Goal: Task Accomplishment & Management: Use online tool/utility

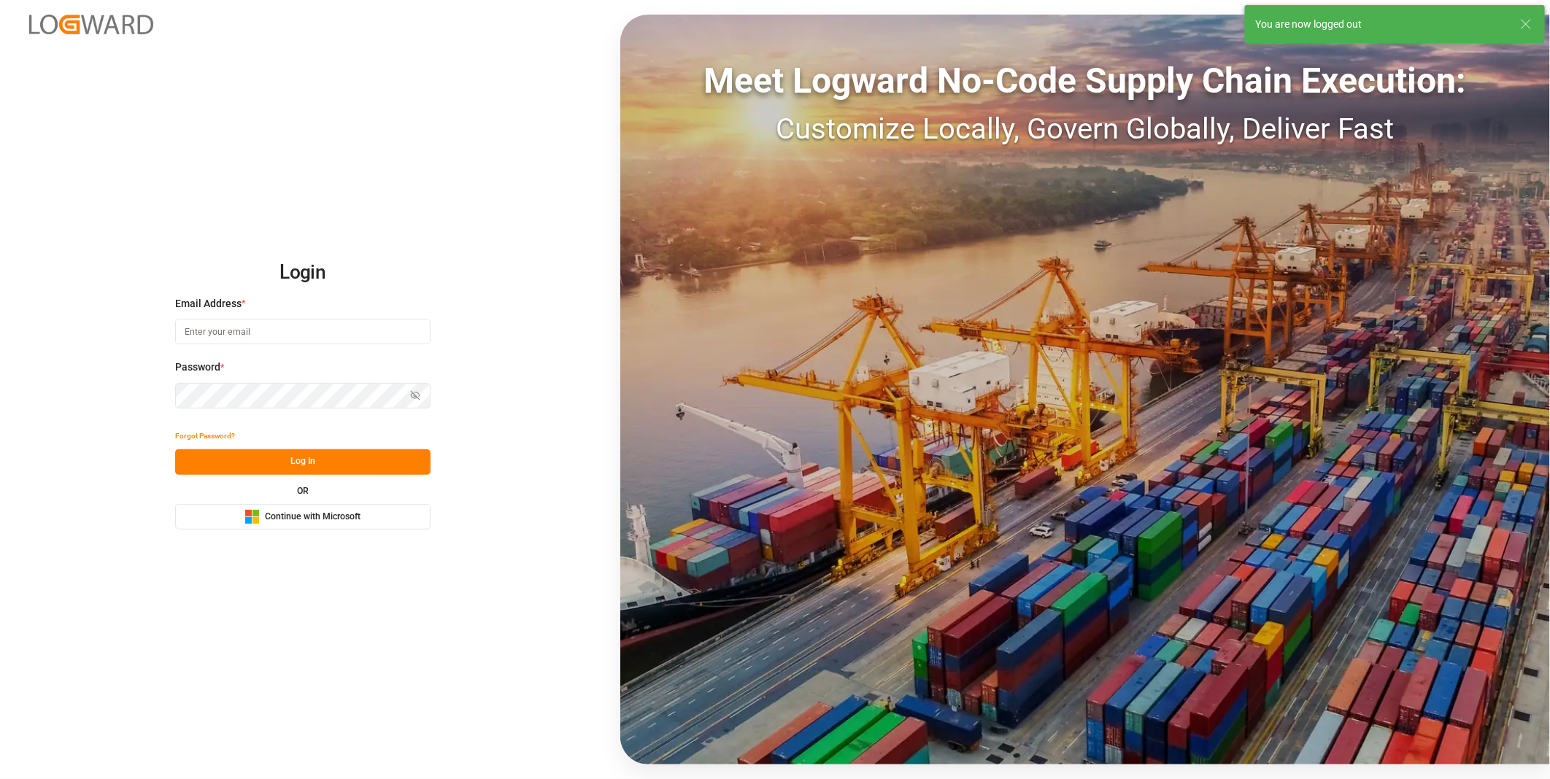
type input "[PERSON_NAME][EMAIL_ADDRESS][DOMAIN_NAME]"
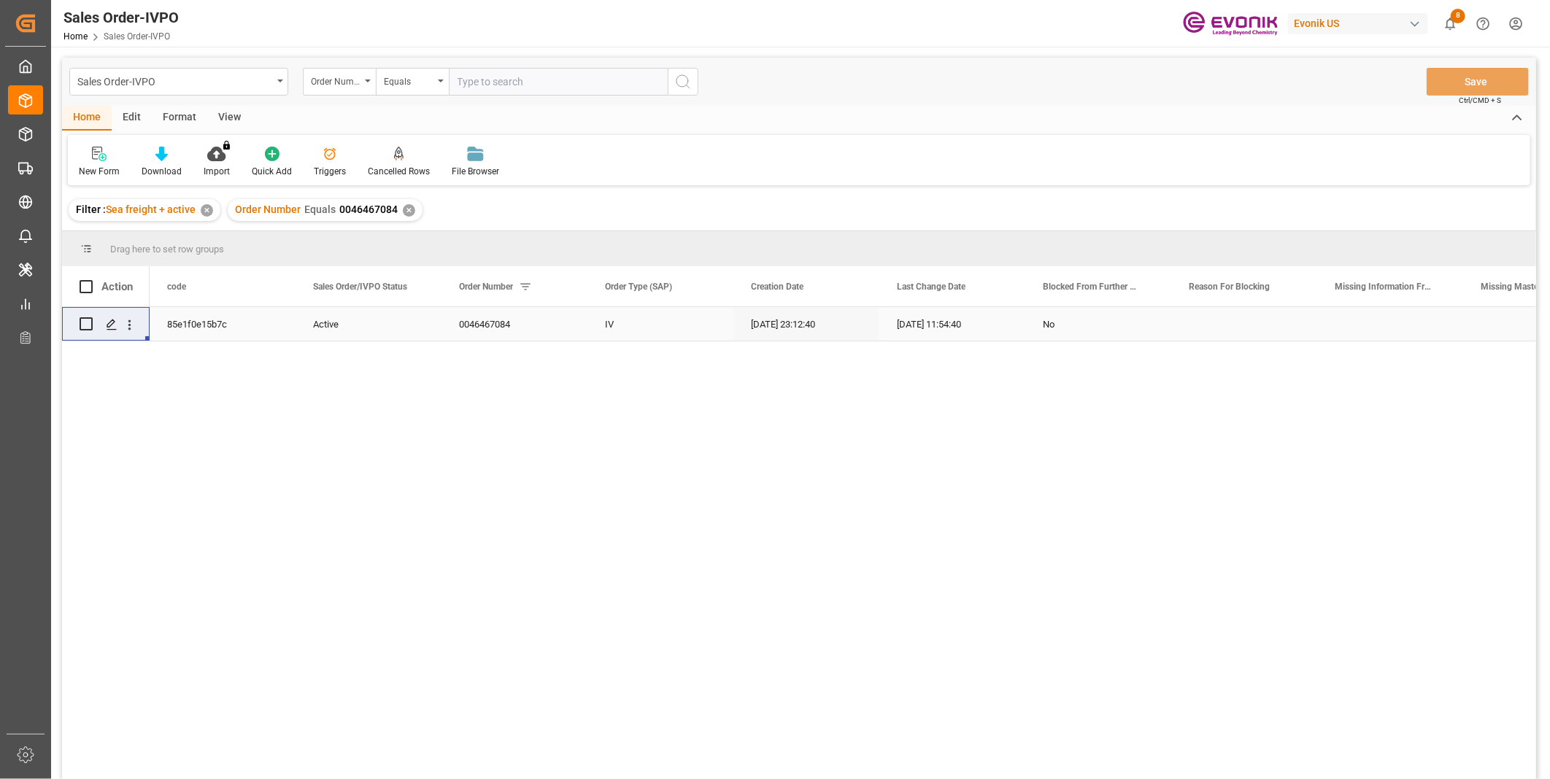
click at [514, 78] on input "text" at bounding box center [558, 82] width 219 height 28
paste input "0046470538"
type input "0046470538"
click at [675, 77] on icon "search button" at bounding box center [683, 82] width 18 height 18
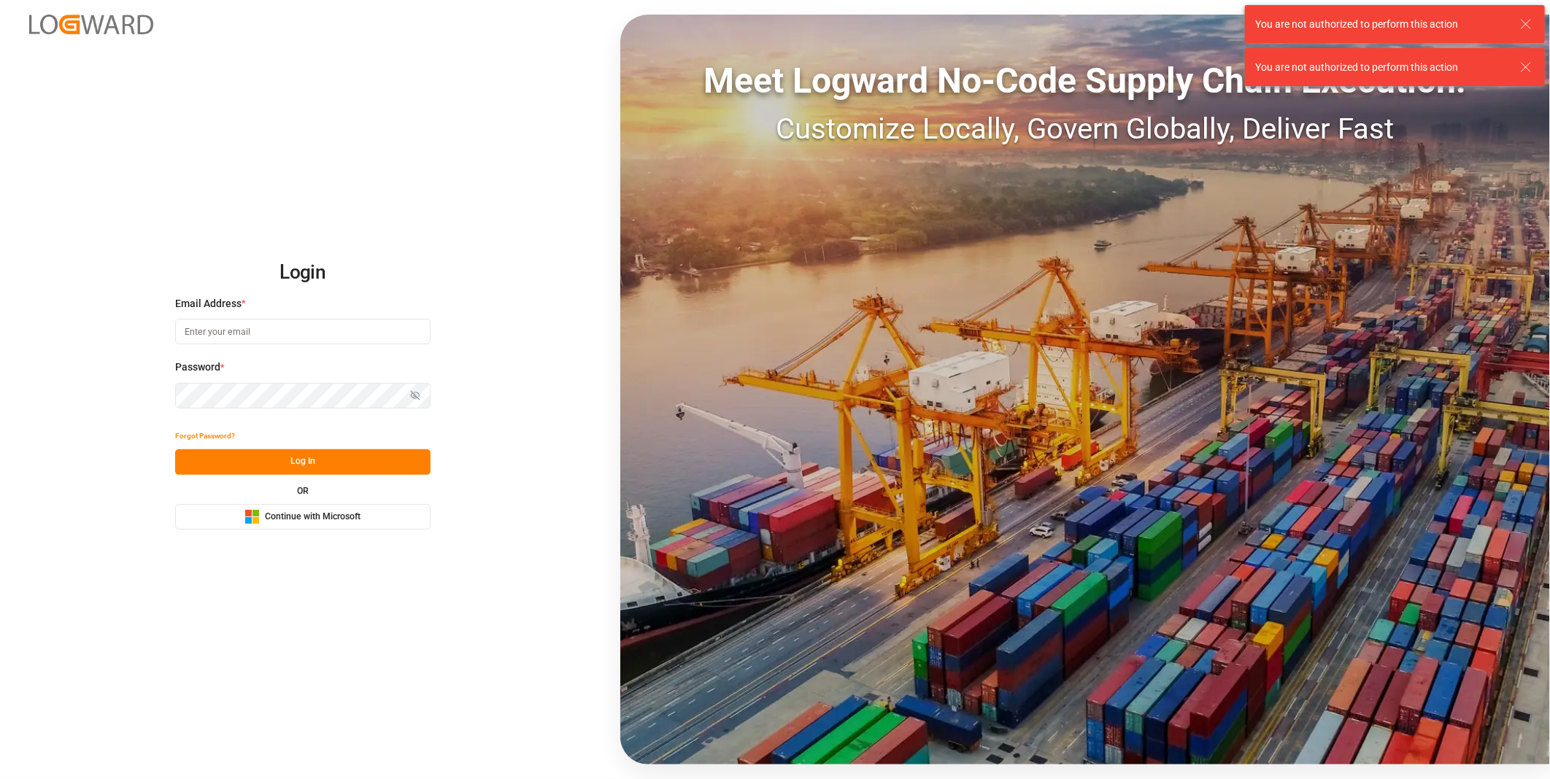
type input "julissa.then@leschaco.com"
click at [265, 465] on button "Log In" at bounding box center [302, 462] width 255 height 26
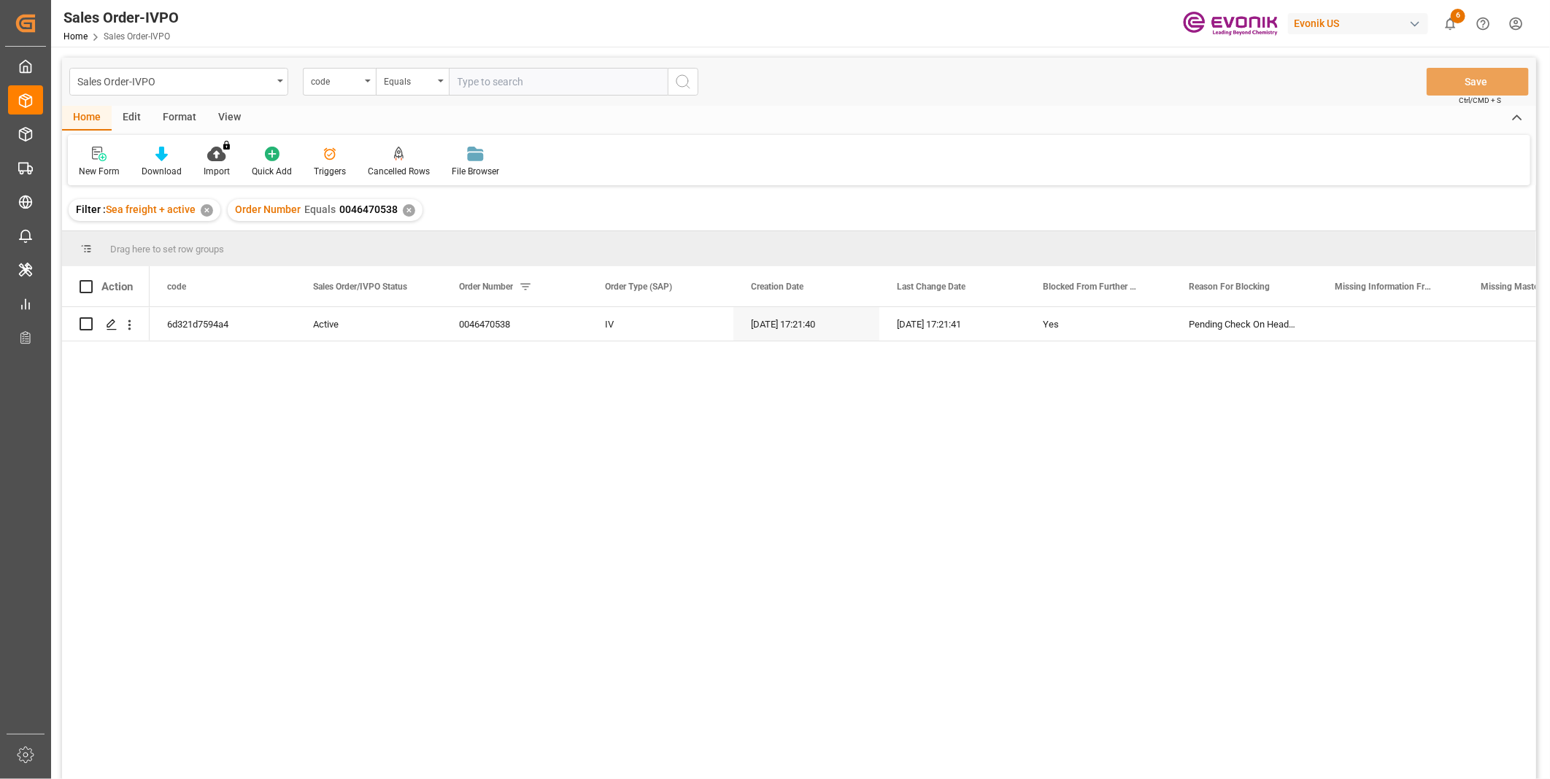
click at [511, 79] on input "text" at bounding box center [558, 82] width 219 height 28
click at [339, 88] on div "code" at bounding box center [339, 82] width 73 height 28
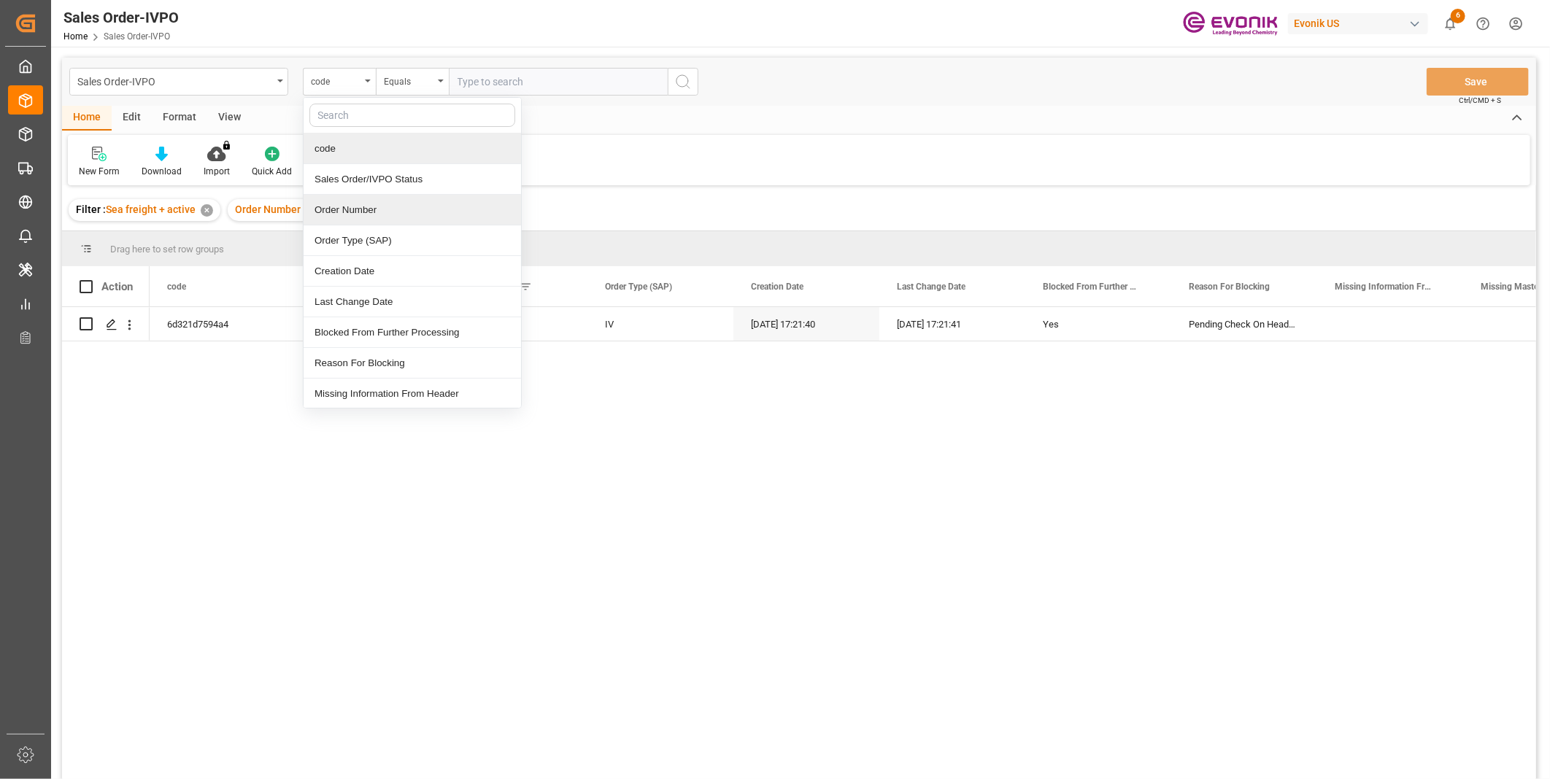
click at [332, 206] on div "Order Number" at bounding box center [411, 210] width 217 height 31
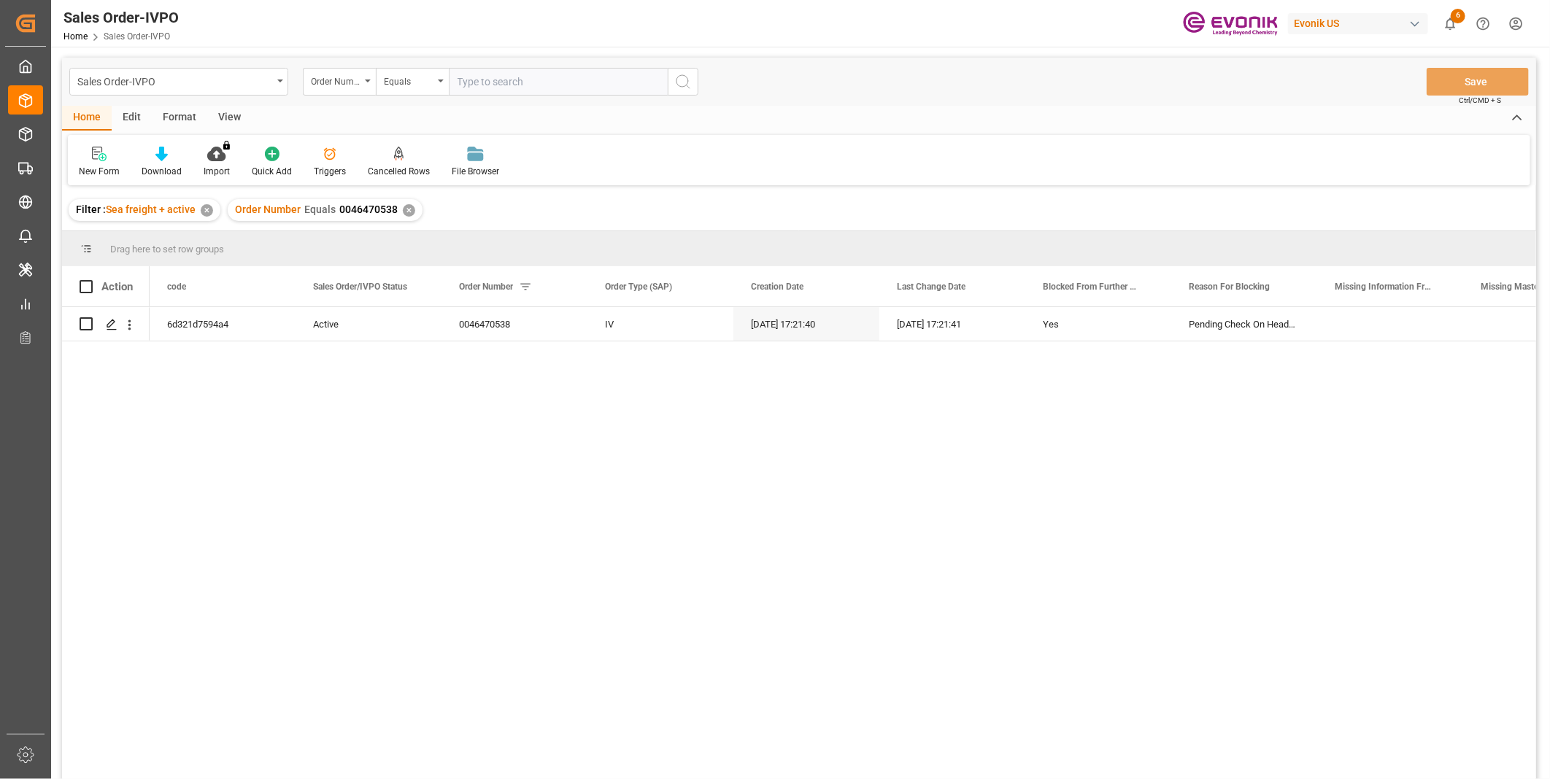
click at [485, 82] on input "text" at bounding box center [558, 82] width 219 height 28
paste input "0046470538"
type input "0046470538"
click at [689, 80] on icon "search button" at bounding box center [683, 82] width 18 height 18
click at [406, 209] on div "✕" at bounding box center [409, 210] width 12 height 12
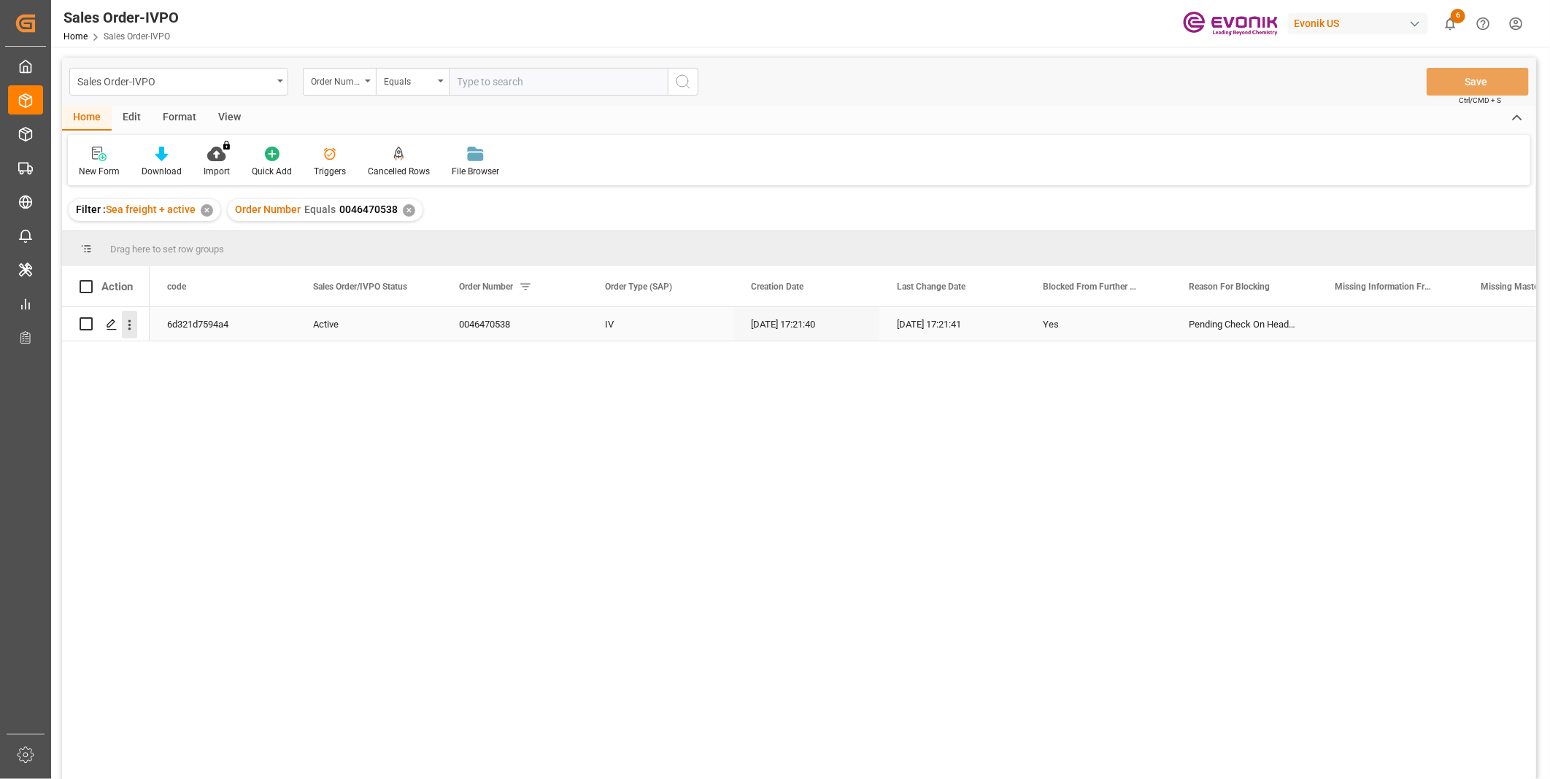
click at [122, 325] on icon "open menu" at bounding box center [129, 324] width 15 height 15
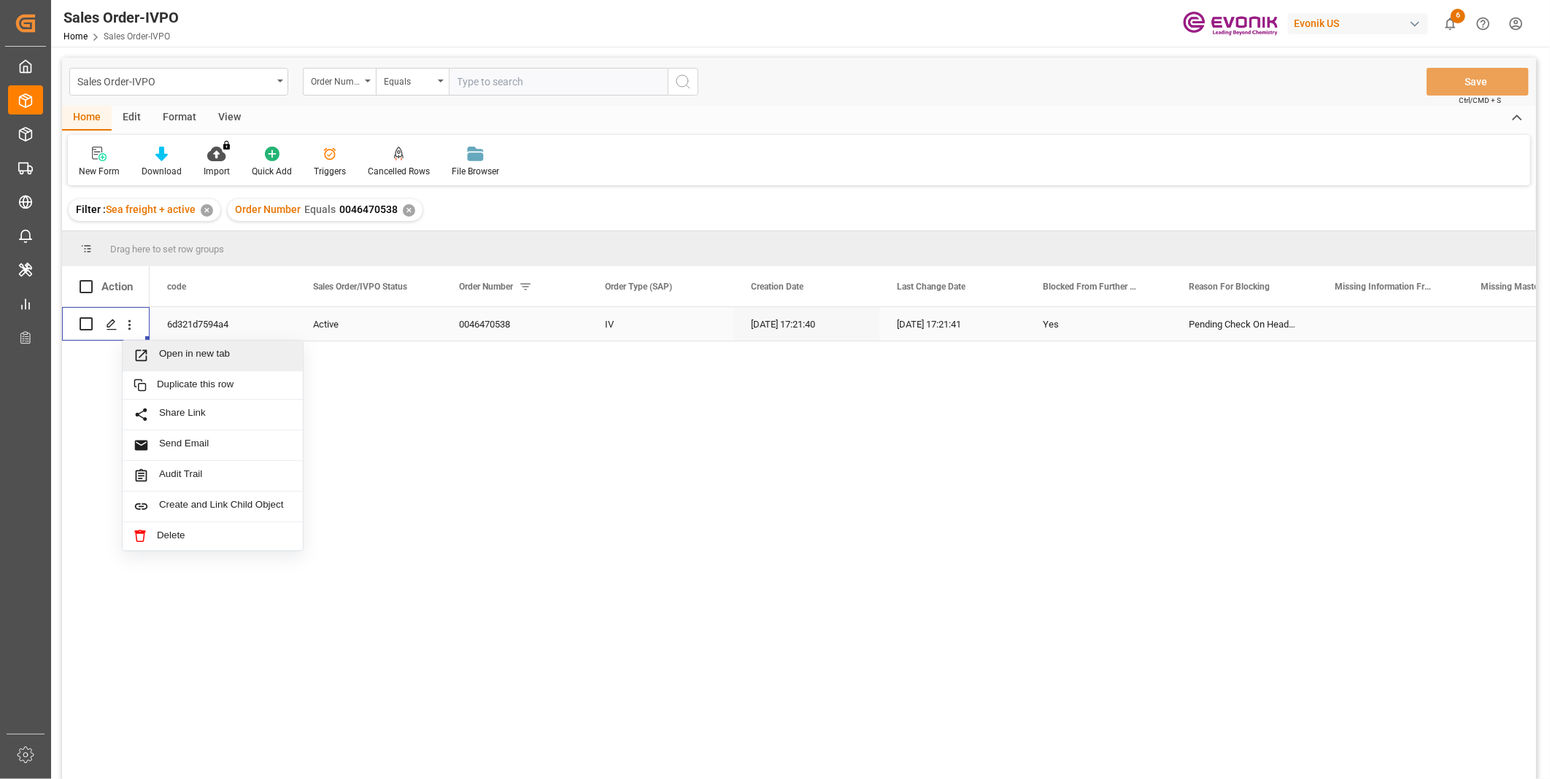
click at [144, 356] on icon "Press SPACE to select this row." at bounding box center [141, 355] width 15 height 15
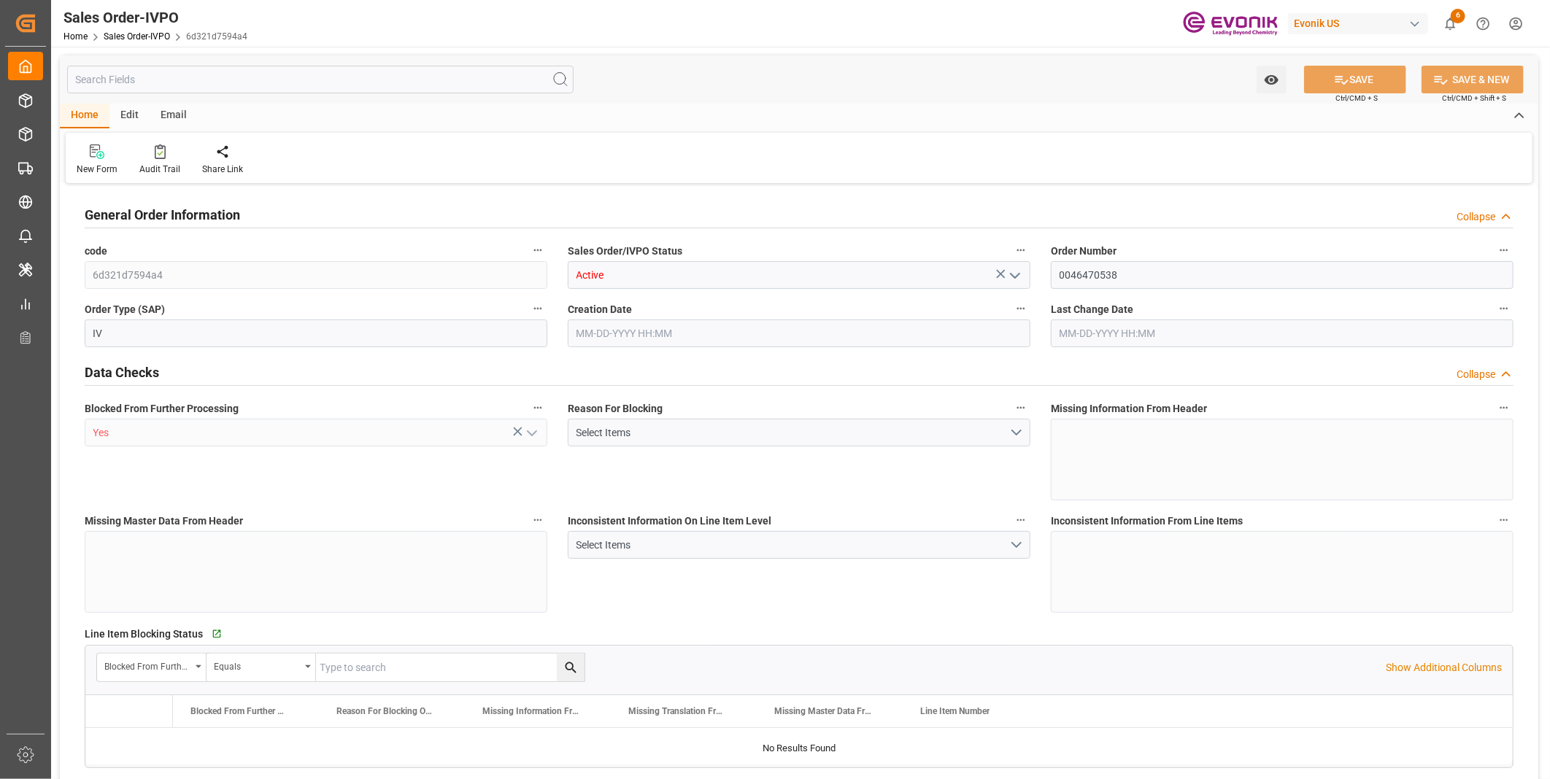
type input "TWKEL"
type input "0"
type input "1"
type input "6139.364"
type input "09-04-2025 17:21"
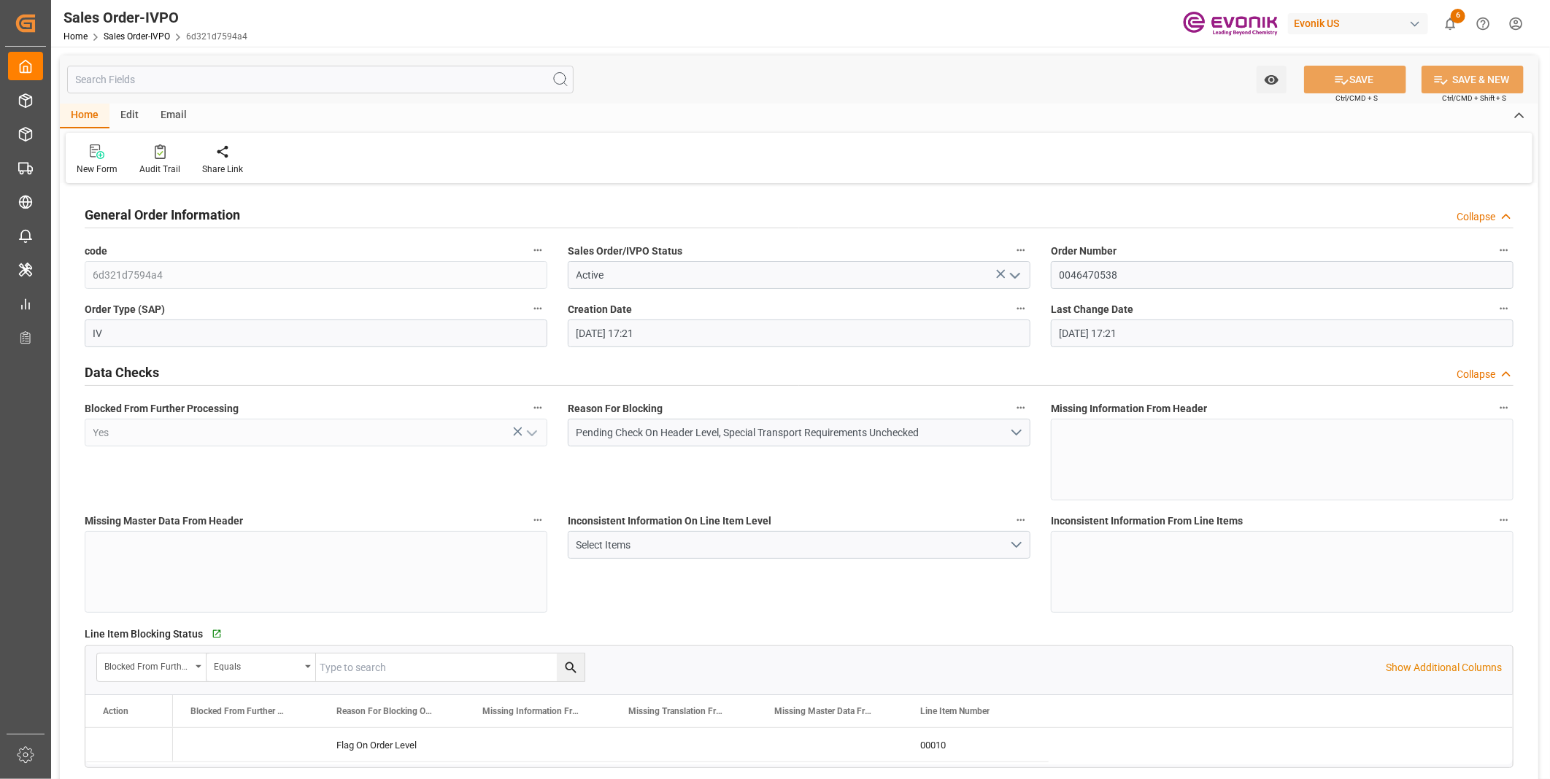
type input "09-04-2025 17:21"
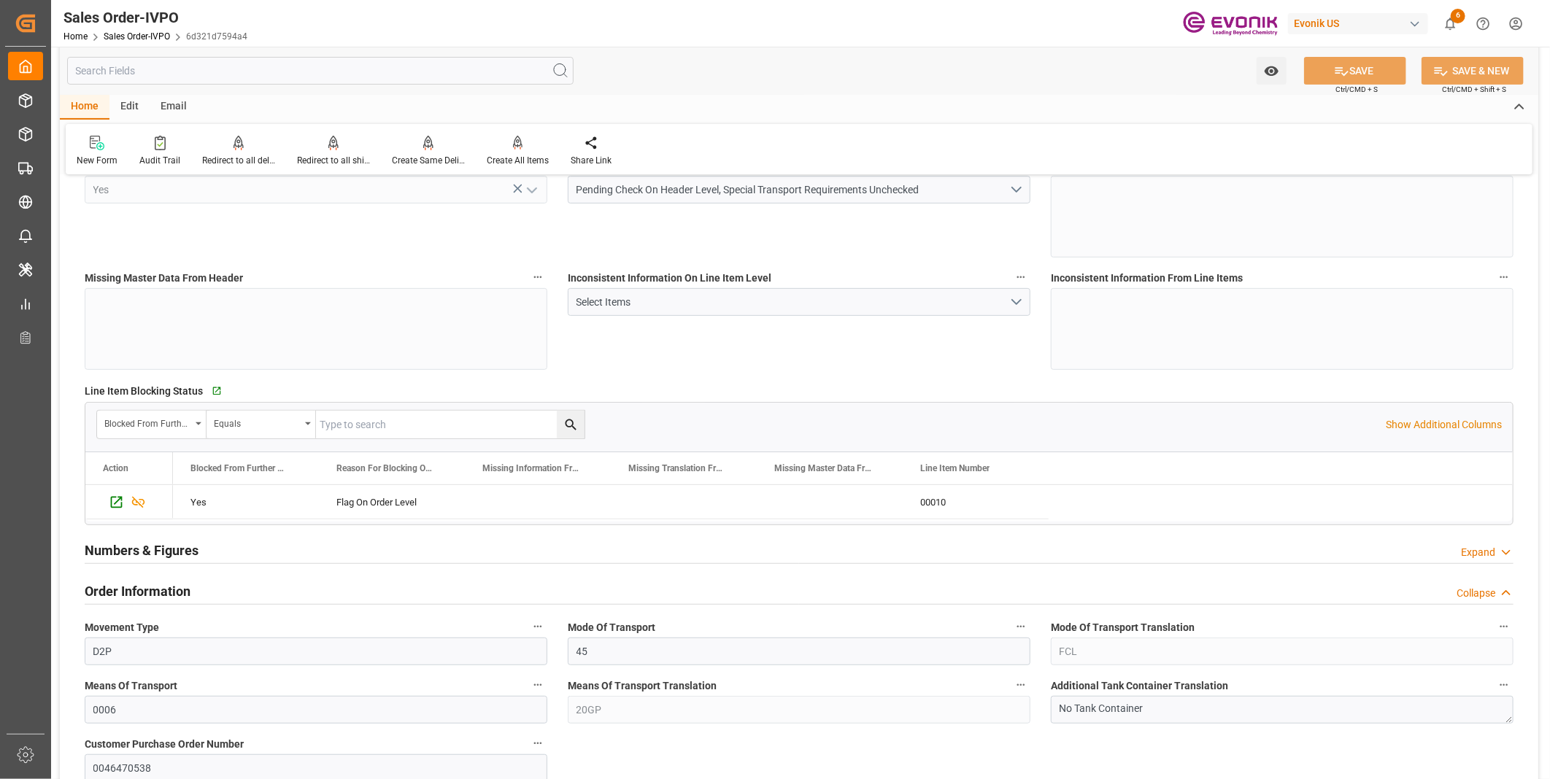
click at [271, 62] on input "text" at bounding box center [320, 71] width 506 height 28
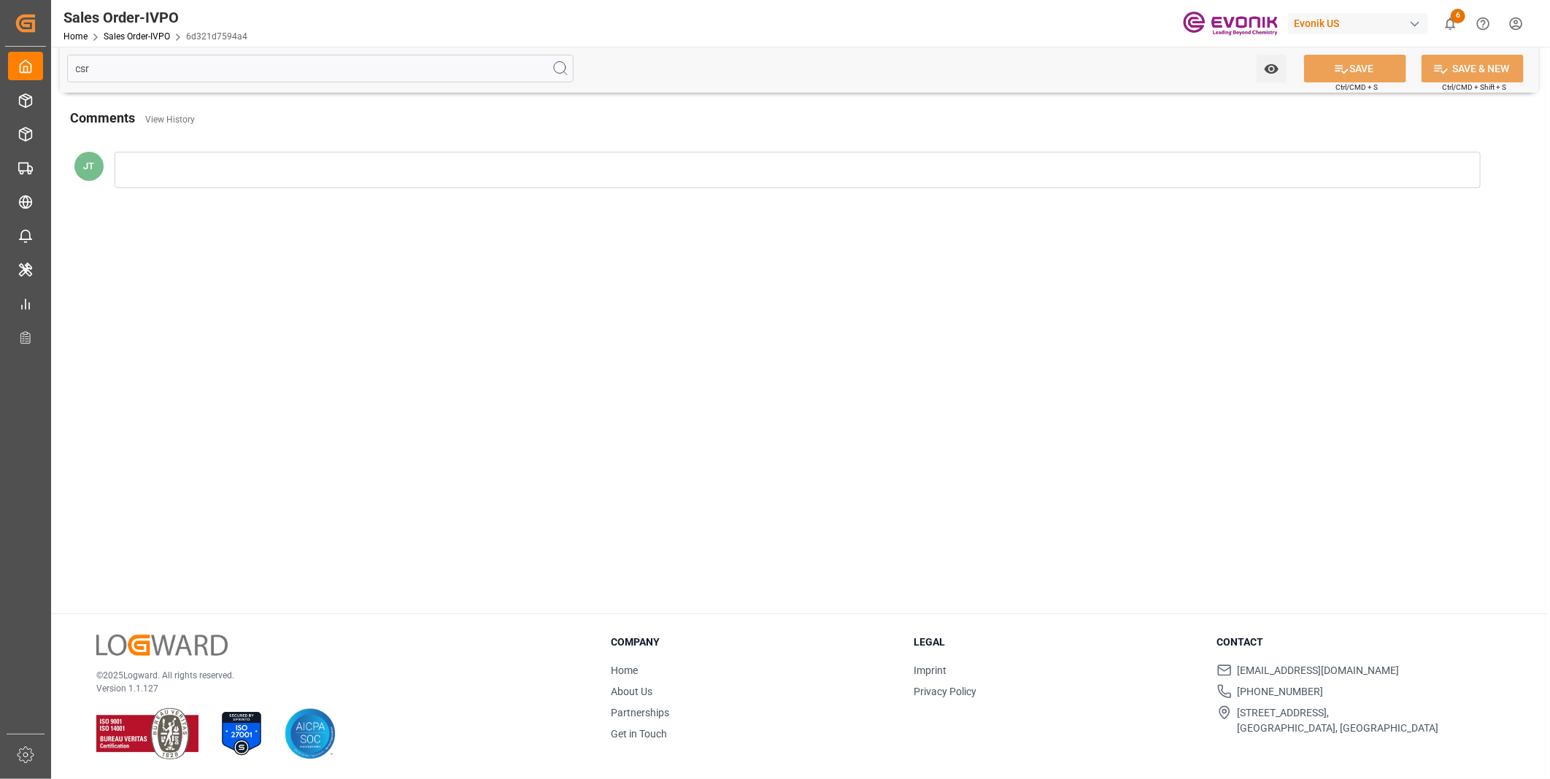
scroll to position [0, 0]
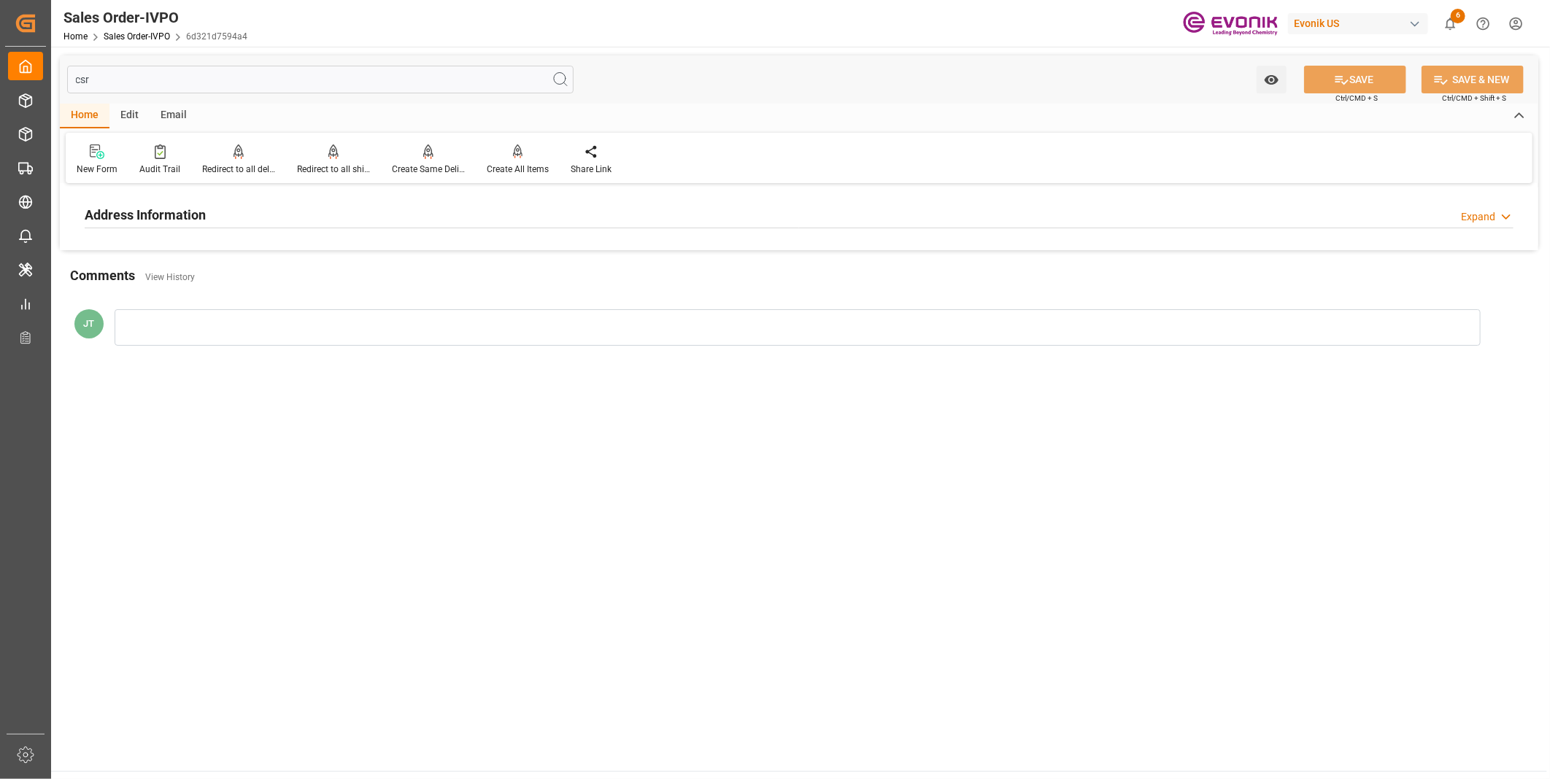
type input "csr"
click at [217, 213] on div "Address Information Expand" at bounding box center [799, 214] width 1428 height 28
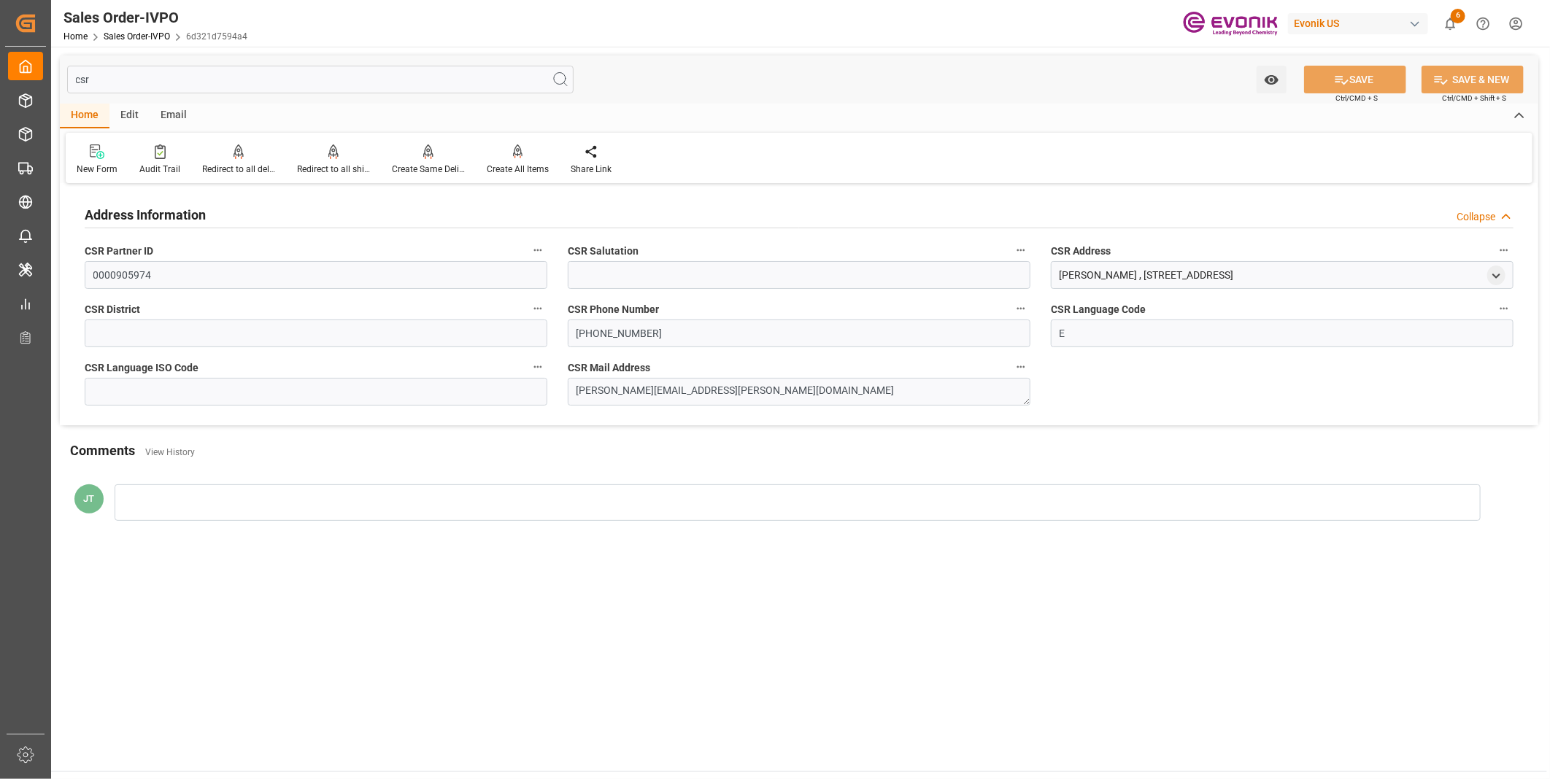
click at [923, 601] on main "csr Watch Option SAVE Ctrl/CMD + S SAVE & NEW Ctrl/CMD + Shift + S Home Edit Em…" at bounding box center [799, 409] width 1496 height 724
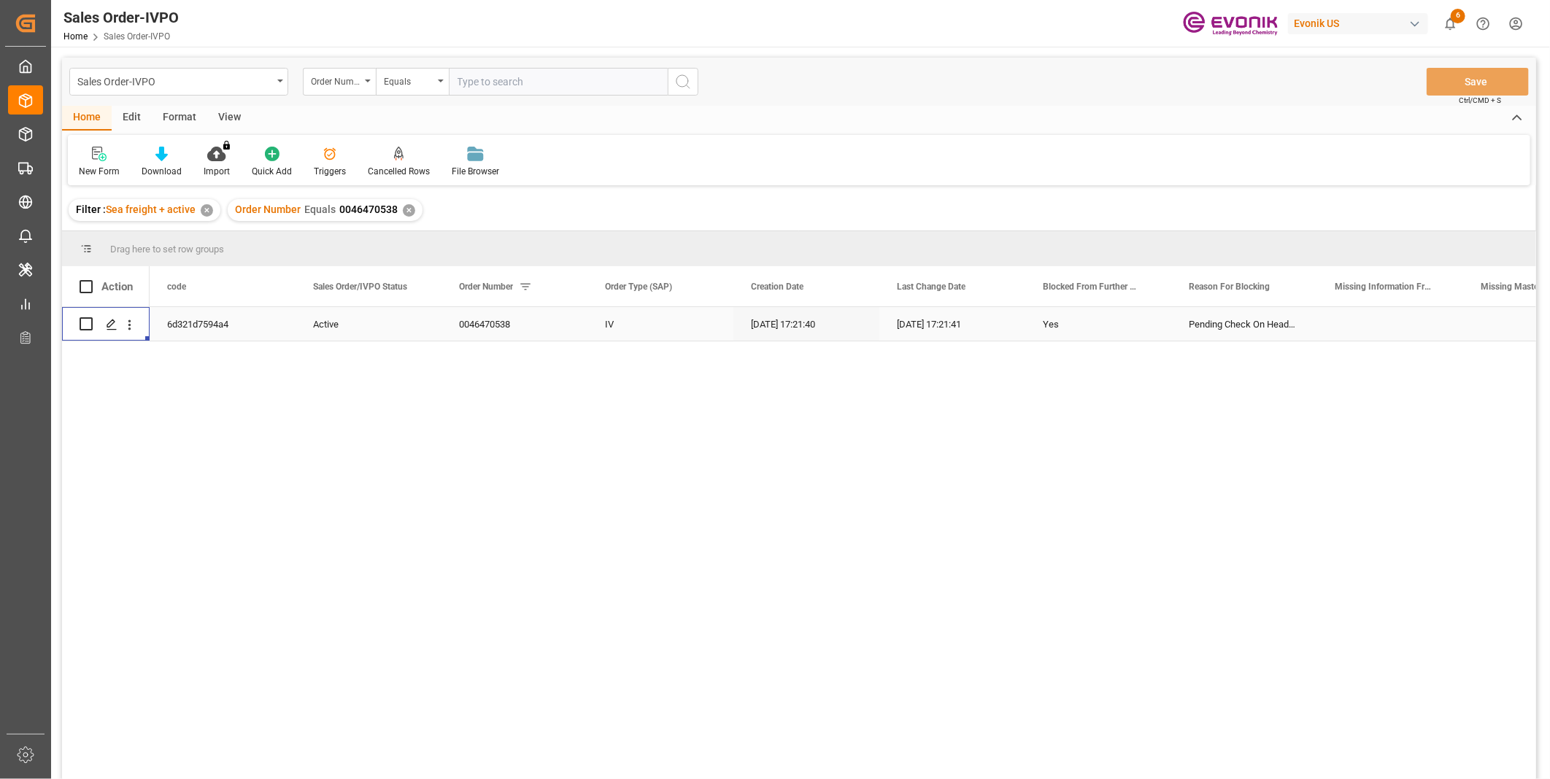
click at [479, 78] on input "text" at bounding box center [558, 82] width 219 height 28
